Goal: Task Accomplishment & Management: Use online tool/utility

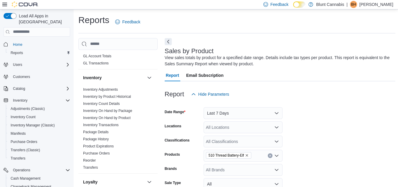
scroll to position [241, 0]
click at [105, 88] on link "Inventory Adjustments" at bounding box center [100, 90] width 35 height 4
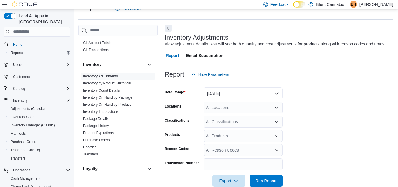
click at [223, 93] on button "[DATE]" at bounding box center [243, 93] width 79 height 12
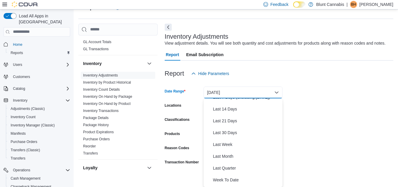
scroll to position [55, 0]
click at [220, 131] on span "Last 30 Days" at bounding box center [246, 131] width 67 height 7
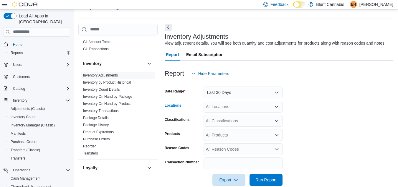
click at [213, 107] on div "All Locations" at bounding box center [243, 107] width 79 height 12
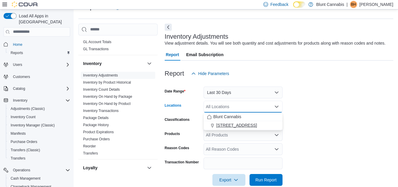
click at [242, 126] on span "[STREET_ADDRESS]" at bounding box center [236, 125] width 41 height 6
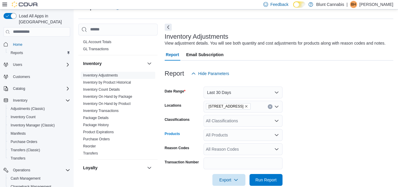
click at [216, 136] on div "All Products" at bounding box center [243, 135] width 79 height 12
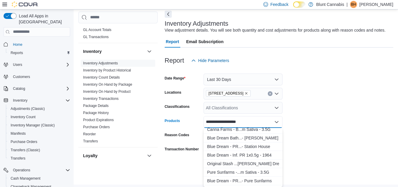
scroll to position [166, 0]
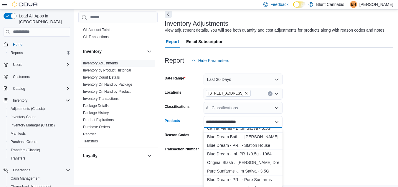
type input "**********"
click at [237, 154] on div "Blue Dream - Inf. PR 1x0.5g - 1964" at bounding box center [243, 154] width 72 height 6
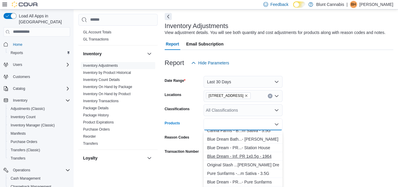
scroll to position [0, 0]
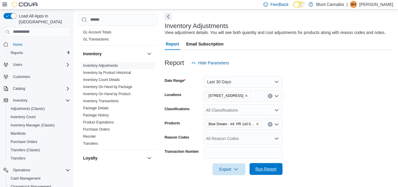
click at [262, 174] on span "Run Report" at bounding box center [266, 169] width 26 height 12
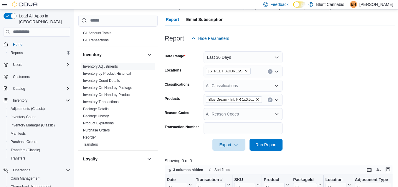
scroll to position [43, 0]
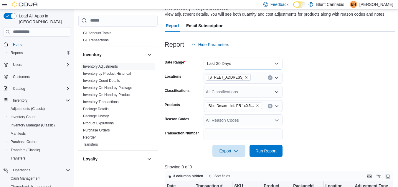
click at [247, 63] on button "Last 30 Days" at bounding box center [243, 63] width 79 height 12
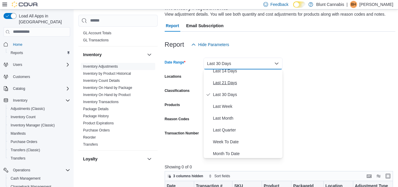
scroll to position [64, 0]
click at [231, 129] on span "Last Quarter" at bounding box center [246, 129] width 67 height 7
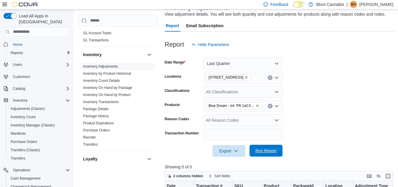
click at [264, 149] on span "Run Report" at bounding box center [266, 150] width 21 height 6
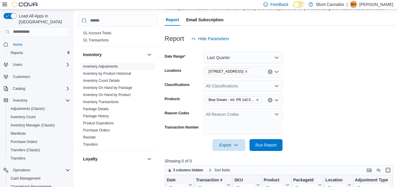
scroll to position [49, 0]
click at [258, 98] on icon "Remove Blue Dream - Inf. PR 1x0.5g - 1964 from selection in this group" at bounding box center [258, 100] width 4 height 4
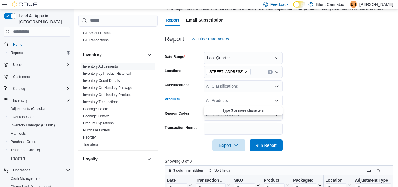
click at [222, 107] on button "Type 3 or more characters" at bounding box center [243, 110] width 79 height 9
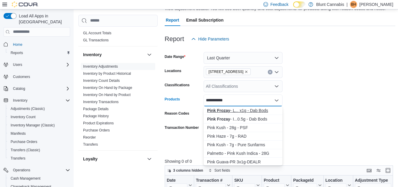
type input "**********"
click at [233, 111] on div "Pink Frozay - L... x1g - Dab Bods" at bounding box center [243, 110] width 72 height 6
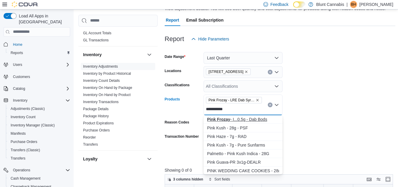
type input "**********"
click at [259, 116] on div "Pink Frozay - I...0.5g - Dab Bods" at bounding box center [243, 119] width 72 height 6
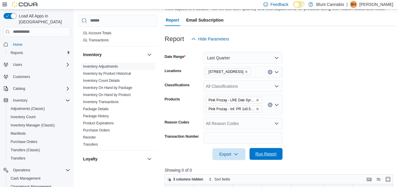
click at [267, 153] on span "Run Report" at bounding box center [266, 154] width 21 height 6
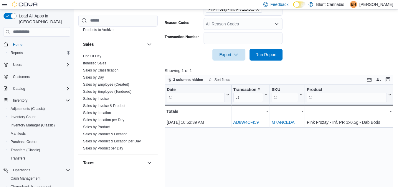
scroll to position [475, 0]
click at [103, 124] on link "Sales by Product" at bounding box center [96, 126] width 27 height 4
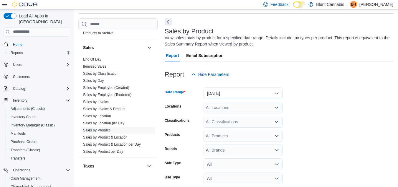
click at [230, 94] on button "[DATE]" at bounding box center [243, 93] width 79 height 12
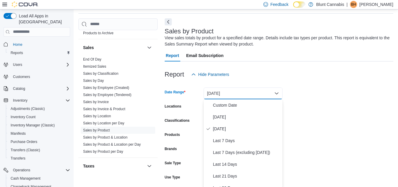
scroll to position [21, 0]
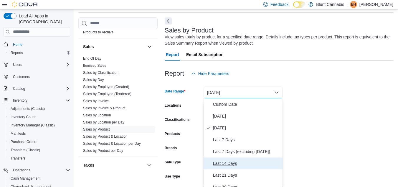
click at [227, 158] on button "Last 14 Days" at bounding box center [243, 163] width 79 height 12
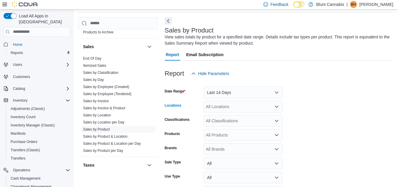
click at [214, 108] on div "All Locations" at bounding box center [243, 107] width 79 height 12
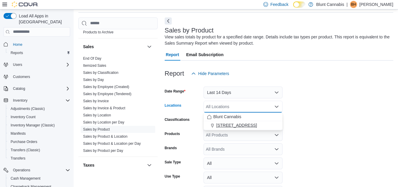
click at [257, 125] on span "[STREET_ADDRESS]" at bounding box center [236, 125] width 41 height 6
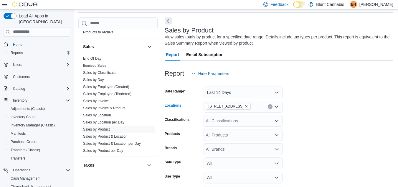
scroll to position [60, 0]
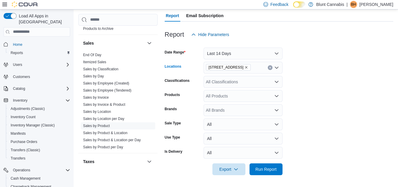
click at [218, 97] on div "All Products" at bounding box center [243, 96] width 79 height 12
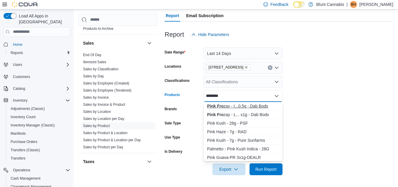
type input "********"
click at [230, 103] on div "Pink Fro zay - I...0.5g - Dab Bods" at bounding box center [243, 106] width 72 height 6
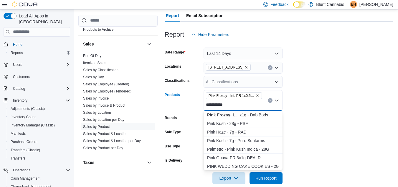
type input "**********"
click at [227, 114] on strong "Pink Frozay" at bounding box center [218, 114] width 23 height 5
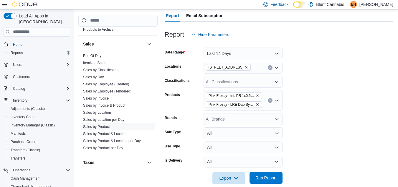
click at [264, 177] on span "Run Report" at bounding box center [266, 178] width 21 height 6
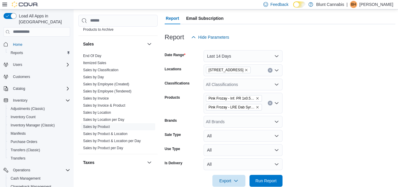
scroll to position [57, 0]
click at [238, 59] on button "Last 14 Days" at bounding box center [243, 56] width 79 height 12
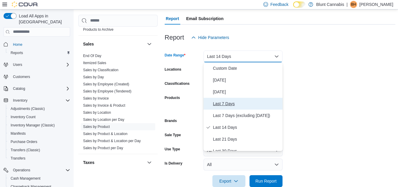
click at [225, 104] on span "Last 7 Days" at bounding box center [246, 103] width 67 height 7
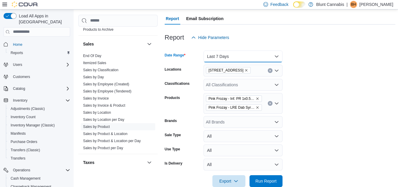
click at [266, 57] on button "Last 7 Days" at bounding box center [243, 56] width 79 height 12
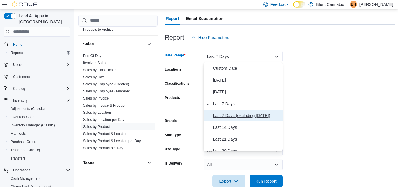
click at [256, 115] on span "Last 7 Days (excluding [DATE])" at bounding box center [246, 115] width 67 height 7
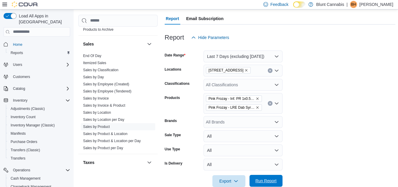
click at [263, 178] on span "Run Report" at bounding box center [266, 180] width 21 height 6
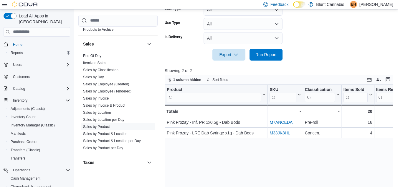
scroll to position [183, 0]
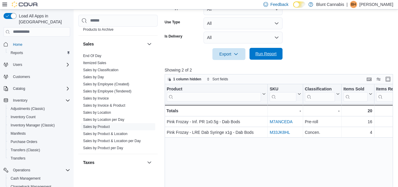
click at [269, 57] on span "Run Report" at bounding box center [266, 54] width 26 height 12
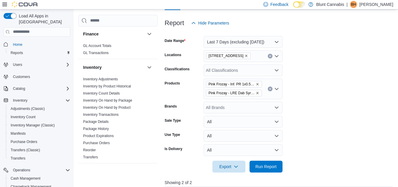
scroll to position [222, 0]
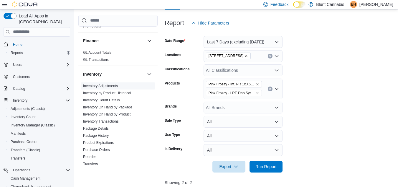
click at [97, 83] on span "Inventory Adjustments" at bounding box center [100, 85] width 35 height 5
click at [94, 84] on link "Inventory Adjustments" at bounding box center [100, 86] width 35 height 4
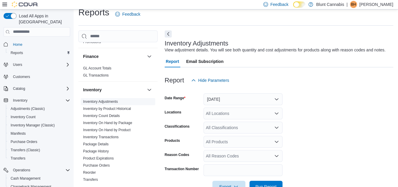
scroll to position [14, 0]
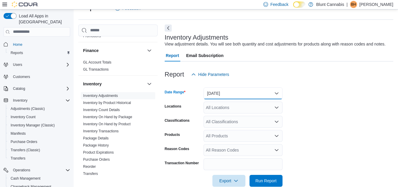
click at [215, 91] on button "[DATE]" at bounding box center [243, 93] width 79 height 12
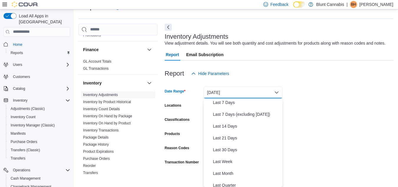
scroll to position [37, 0]
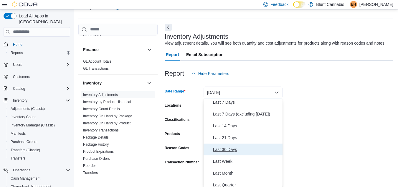
click at [225, 148] on span "Last 30 Days" at bounding box center [246, 149] width 67 height 7
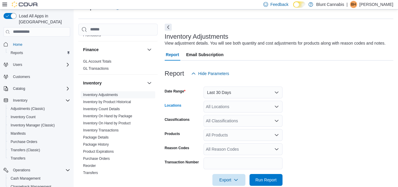
click at [224, 107] on div "All Locations" at bounding box center [243, 107] width 79 height 12
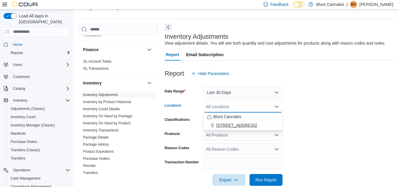
click at [249, 121] on button "[STREET_ADDRESS]" at bounding box center [243, 125] width 79 height 9
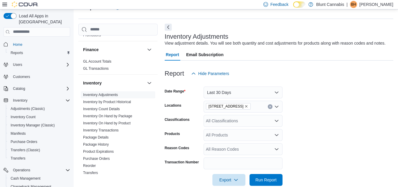
click at [334, 113] on form "Date Range Last 30 Days Locations [STREET_ADDRESS] Classifications All Classifi…" at bounding box center [279, 132] width 229 height 106
click at [237, 119] on div "All Classifications" at bounding box center [243, 121] width 79 height 12
click at [307, 113] on form "Date Range Last 30 Days Locations [STREET_ADDRESS] Classifications All Classifi…" at bounding box center [279, 132] width 229 height 106
click at [249, 124] on div "All Classifications" at bounding box center [243, 121] width 79 height 12
drag, startPoint x: 339, startPoint y: 128, endPoint x: 221, endPoint y: 135, distance: 118.1
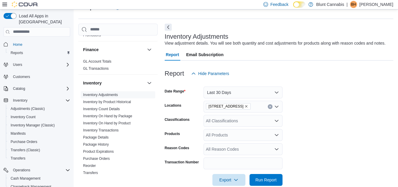
click at [221, 135] on form "Date Range Last 30 Days Locations [STREET_ADDRESS] Classifications All Classifi…" at bounding box center [279, 132] width 229 height 106
click at [221, 135] on div "All Products" at bounding box center [243, 135] width 79 height 12
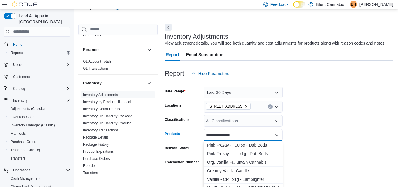
type input "**********"
click at [256, 159] on div "Org. Vanilla Fr...untain Cannabis" at bounding box center [243, 162] width 72 height 6
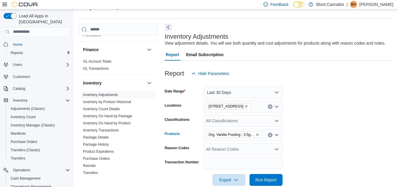
scroll to position [25, 0]
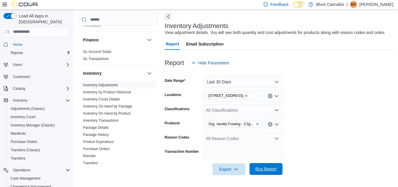
click at [277, 165] on span "Run Report" at bounding box center [266, 169] width 26 height 12
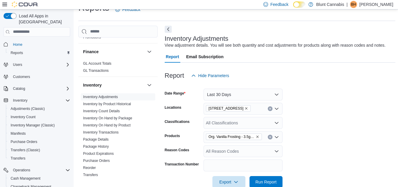
scroll to position [12, 0]
click at [233, 96] on button "Last 30 Days" at bounding box center [243, 95] width 79 height 12
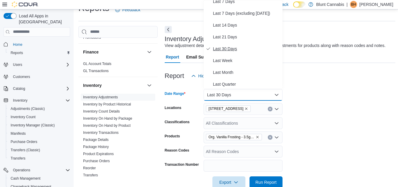
scroll to position [41, 0]
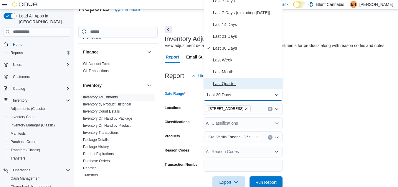
click at [235, 80] on span "Last Quarter" at bounding box center [246, 83] width 67 height 7
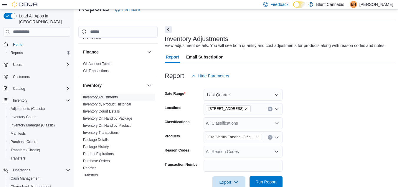
click at [262, 178] on span "Run Report" at bounding box center [266, 182] width 26 height 12
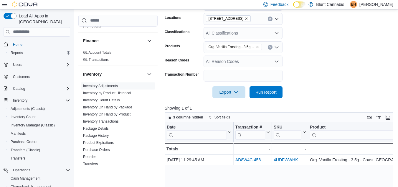
scroll to position [101, 0]
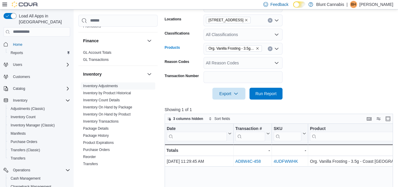
click at [262, 49] on div "Org. Vanilla Frosting - 3.5g - Coast [GEOGRAPHIC_DATA]" at bounding box center [243, 49] width 79 height 12
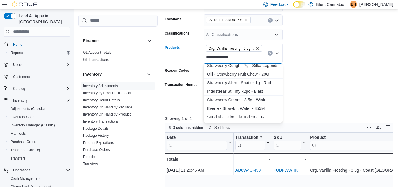
scroll to position [129, 0]
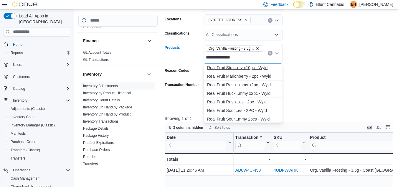
type input "**********"
click at [246, 66] on div "Real Fruit Stra...my x10pc - Wyld" at bounding box center [243, 68] width 72 height 6
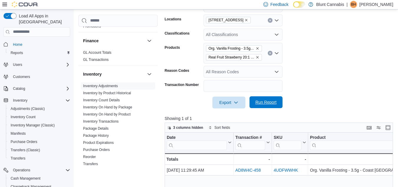
click at [266, 101] on span "Run Report" at bounding box center [266, 102] width 21 height 6
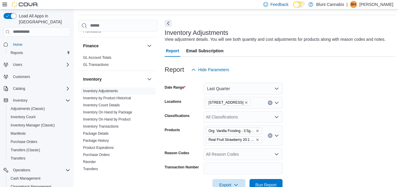
scroll to position [18, 0]
click at [243, 89] on button "Last Quarter" at bounding box center [243, 89] width 79 height 12
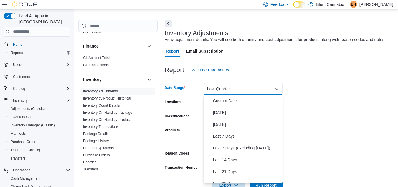
scroll to position [80, 0]
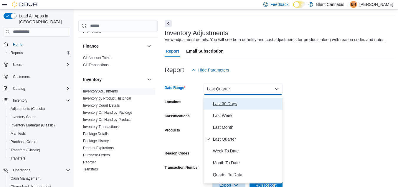
click at [228, 106] on span "Last 30 Days" at bounding box center [246, 103] width 67 height 7
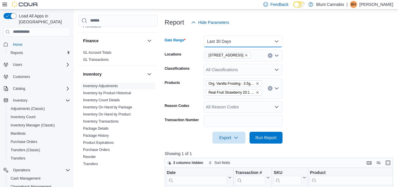
scroll to position [69, 0]
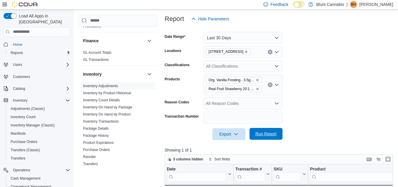
click at [265, 130] on span "Run Report" at bounding box center [266, 134] width 26 height 12
